Goal: Answer question/provide support: Answer question/provide support

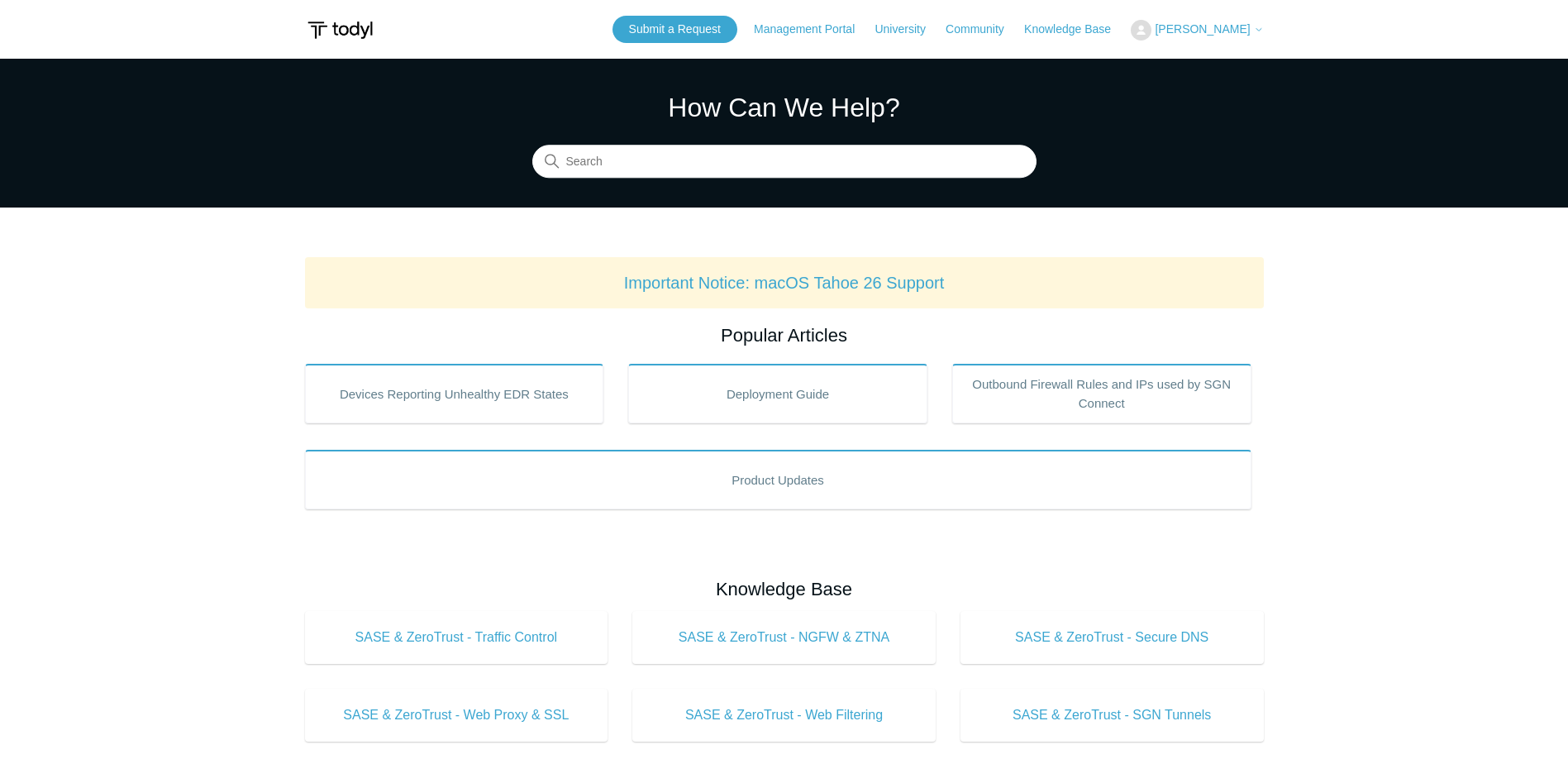
click at [1197, 25] on span "[PERSON_NAME]" at bounding box center [1202, 29] width 95 height 13
click at [1208, 68] on link "My Support Requests" at bounding box center [1211, 65] width 161 height 29
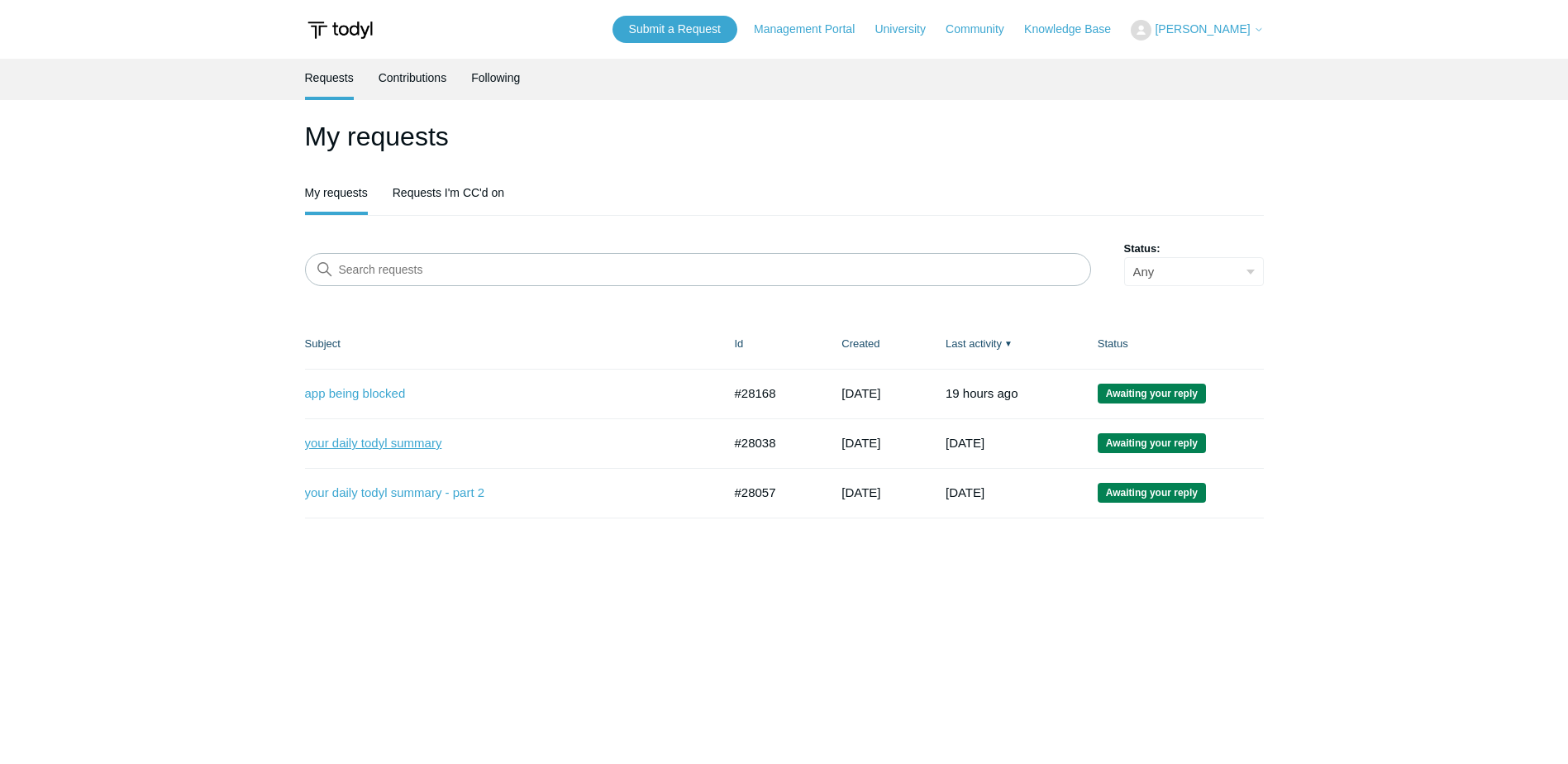
click at [396, 446] on link "your daily todyl summary" at bounding box center [501, 443] width 393 height 19
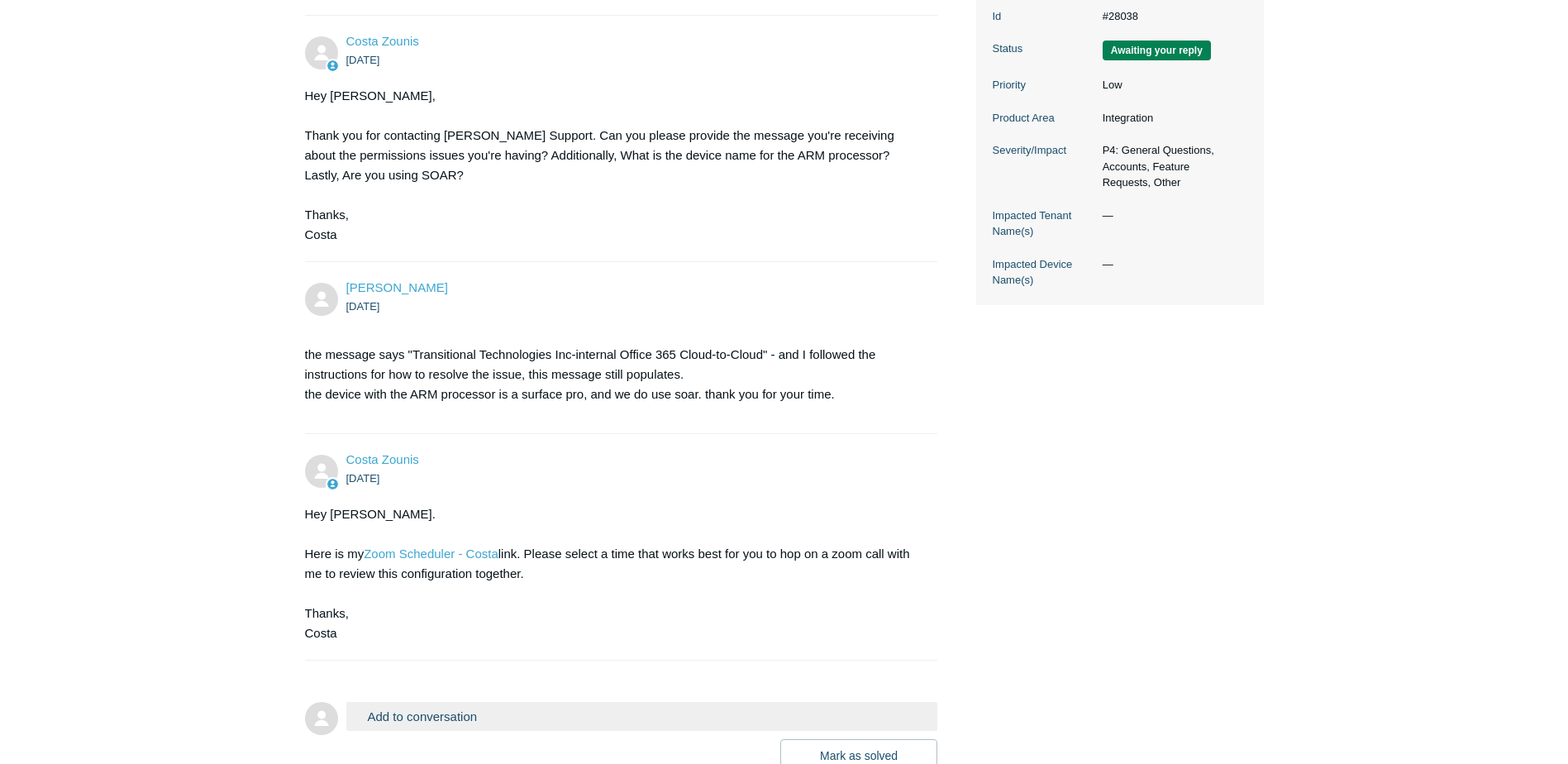
scroll to position [496, 0]
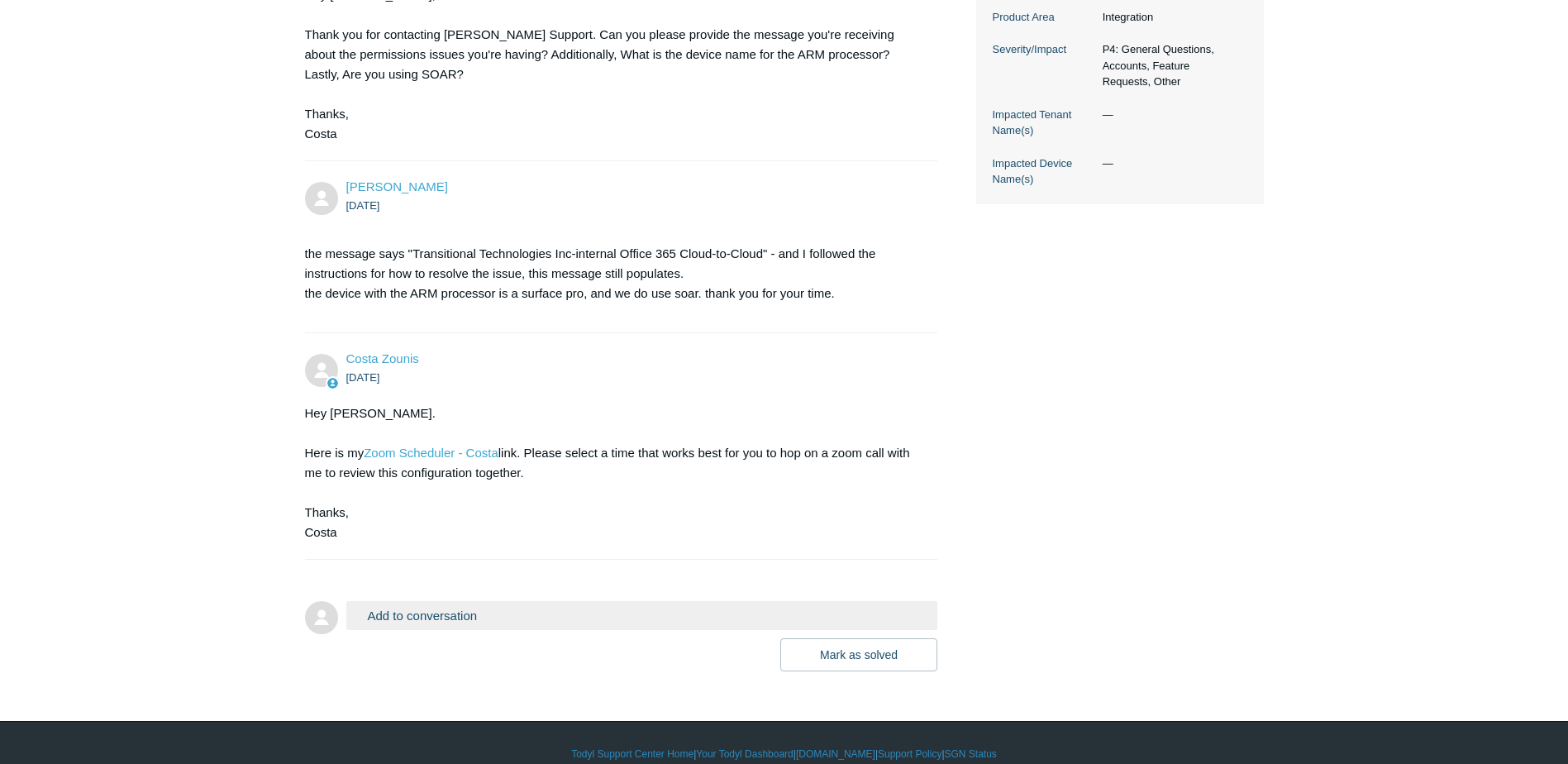
click at [407, 619] on button "Add to conversation" at bounding box center [642, 616] width 591 height 29
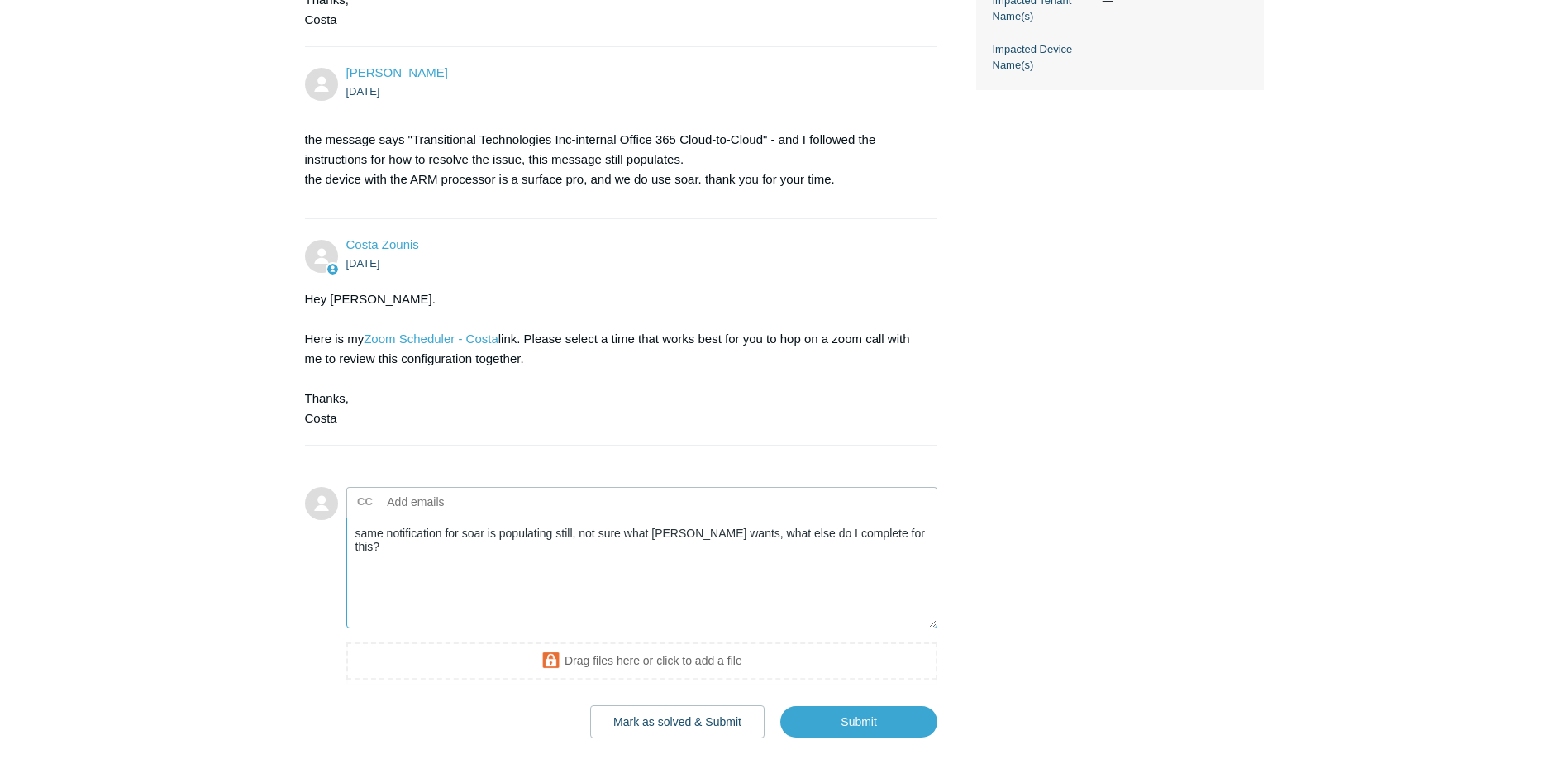
scroll to position [699, 0]
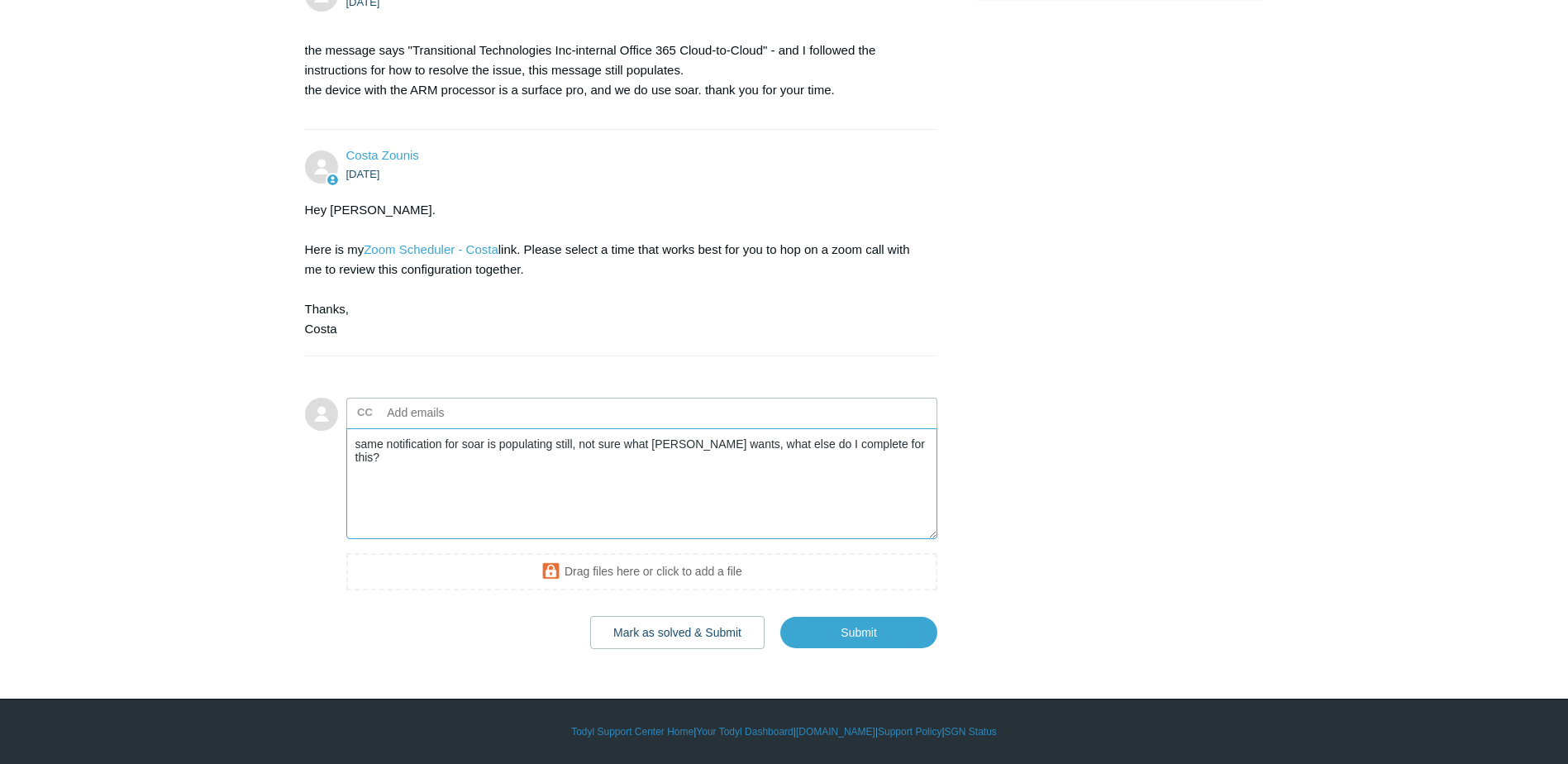
type textarea "same notification for soar is populating still, not sure what else todyl wants,…"
click at [882, 653] on body "Skip to main content Submit a Request Management Portal University Community Kn…" at bounding box center [784, 32] width 1568 height 1463
click at [882, 635] on input "Submit" at bounding box center [858, 633] width 157 height 33
